Goal: Task Accomplishment & Management: Manage account settings

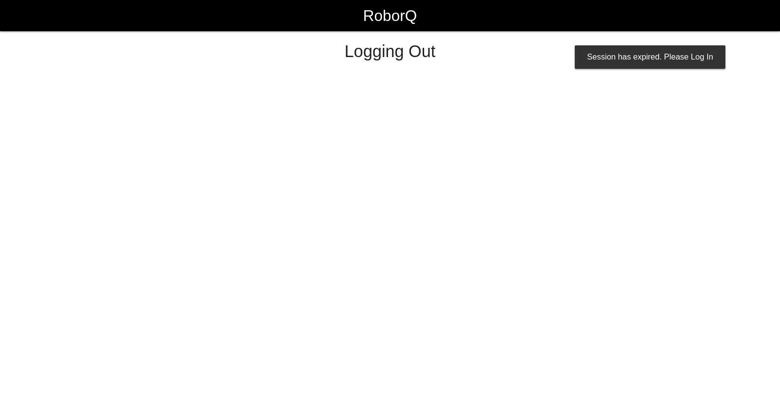
select select "Supervisor"
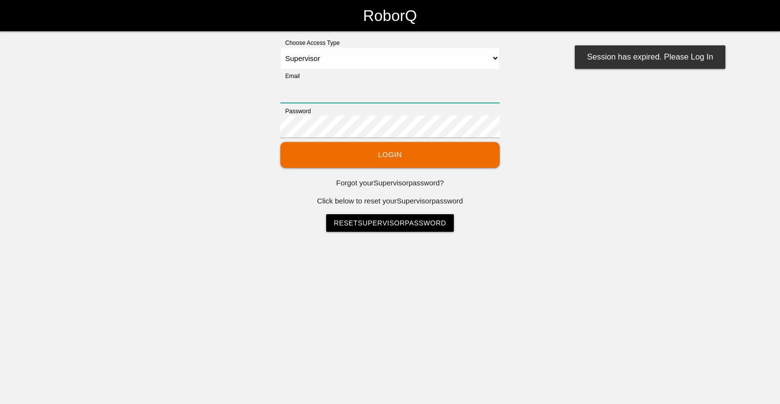
type input "[EMAIL_ADDRESS][DOMAIN_NAME]"
click at [461, 61] on select "Select Access Type Admin Customer Supervisor Worker" at bounding box center [390, 58] width 220 height 22
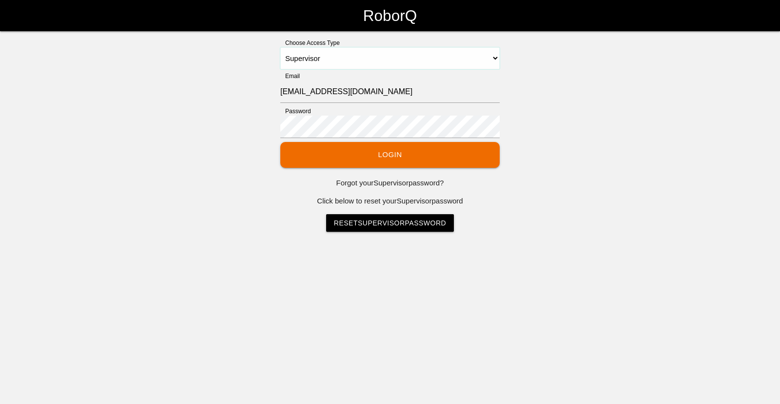
click at [280, 47] on select "Select Access Type Admin Customer Supervisor Worker" at bounding box center [390, 58] width 220 height 22
click at [404, 156] on button "Login" at bounding box center [390, 155] width 220 height 26
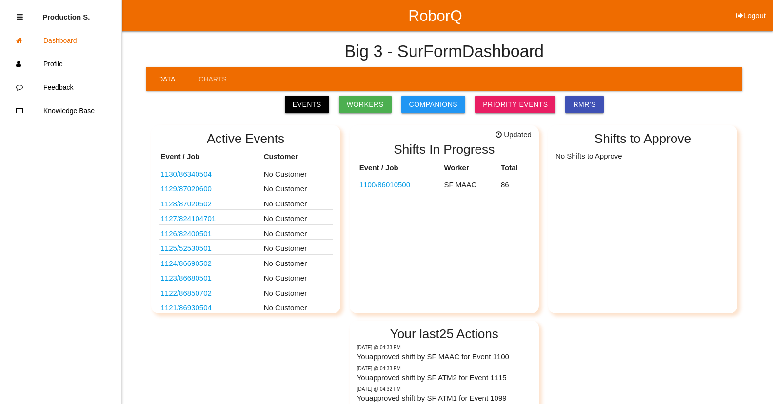
click at [397, 184] on link "1100 / 86010500" at bounding box center [384, 184] width 51 height 8
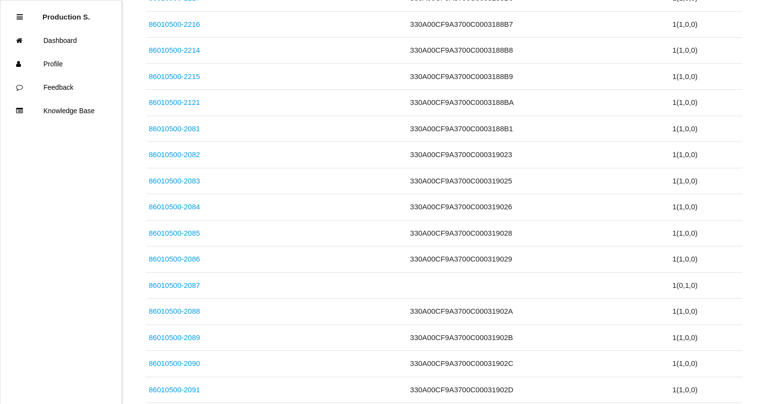
scroll to position [2224, 0]
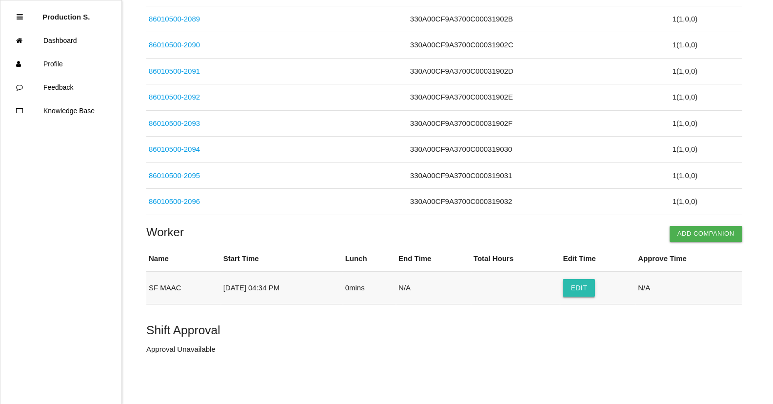
click at [583, 287] on button "Edit" at bounding box center [579, 288] width 32 height 18
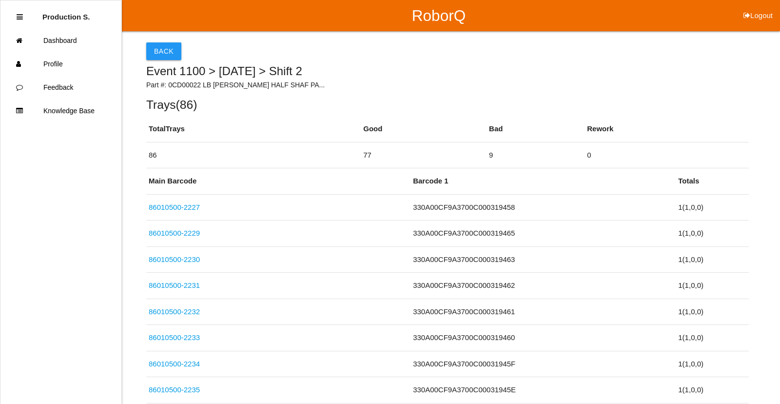
select select "4"
select select "34"
select select "2"
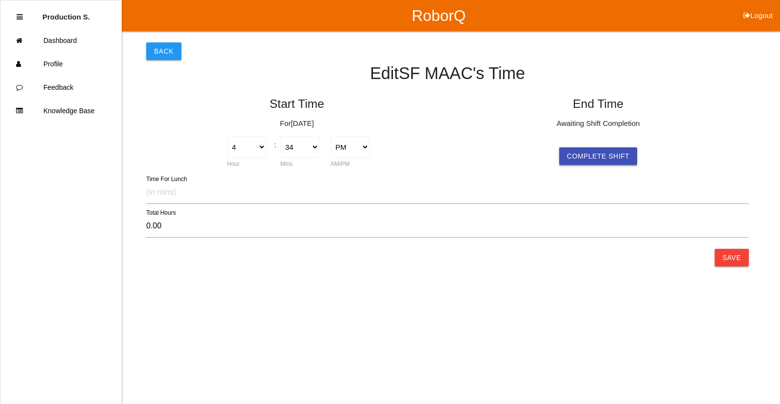
click at [596, 156] on button "Complete Shift" at bounding box center [598, 156] width 78 height 18
select select "4"
select select "34"
select select "2"
click at [733, 258] on button "Save" at bounding box center [732, 258] width 34 height 18
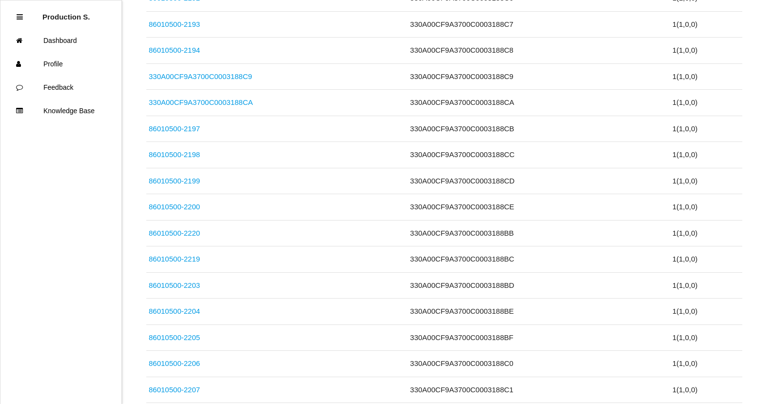
scroll to position [2224, 0]
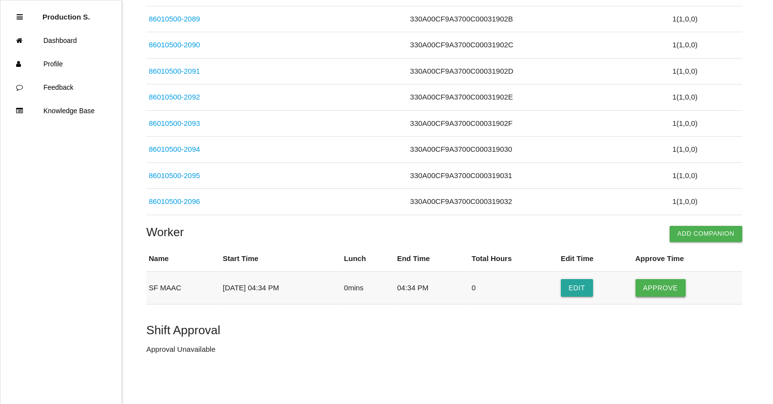
click at [677, 286] on button "Approve" at bounding box center [661, 288] width 50 height 18
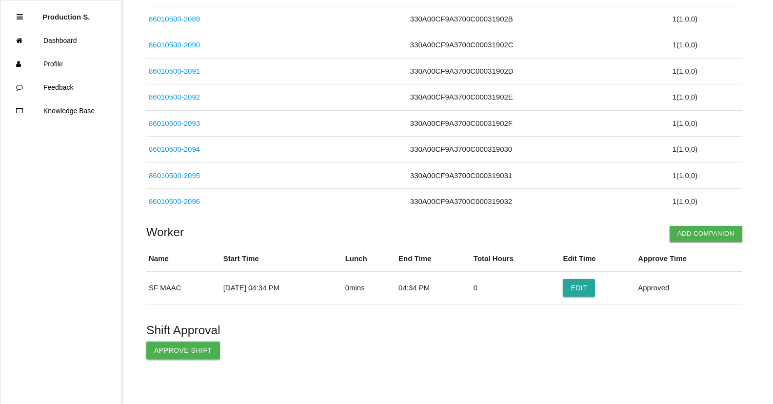
click at [179, 358] on button "Approve Shift" at bounding box center [183, 350] width 74 height 18
click at [182, 352] on p "Shift Approved By Production Shifts" at bounding box center [444, 349] width 596 height 11
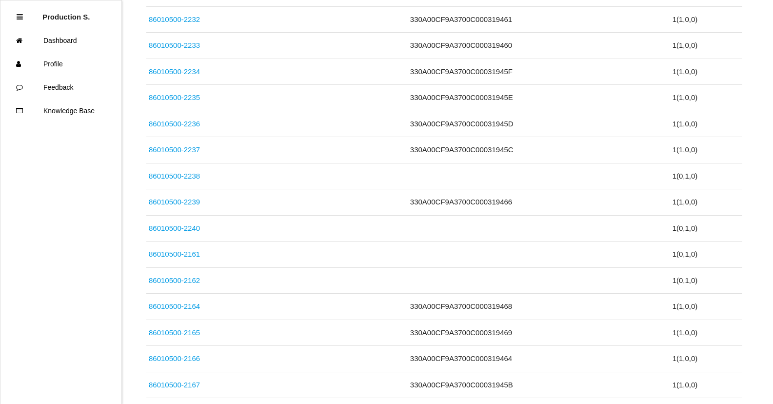
scroll to position [0, 0]
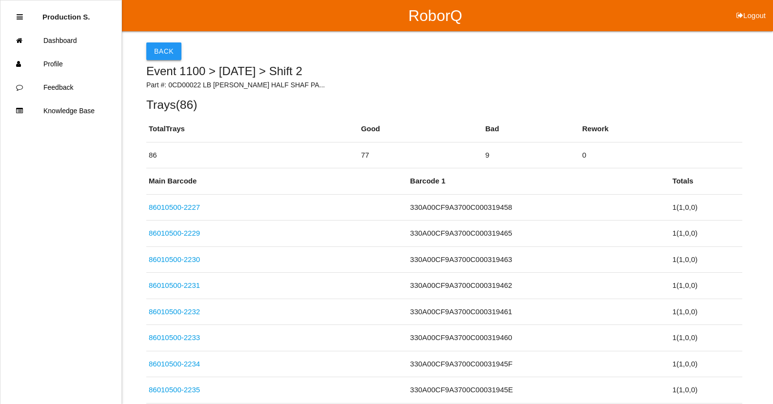
click at [152, 49] on button "Back" at bounding box center [163, 51] width 35 height 18
